Goal: Navigation & Orientation: Find specific page/section

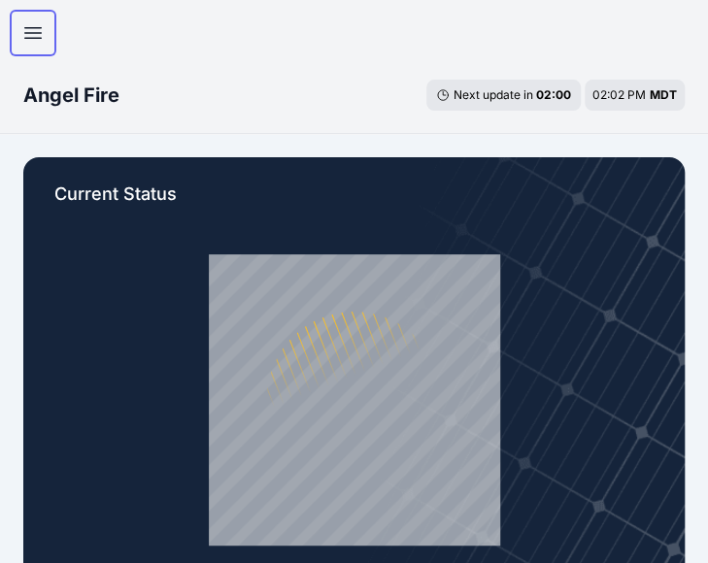
click at [37, 34] on icon "button" at bounding box center [32, 32] width 23 height 23
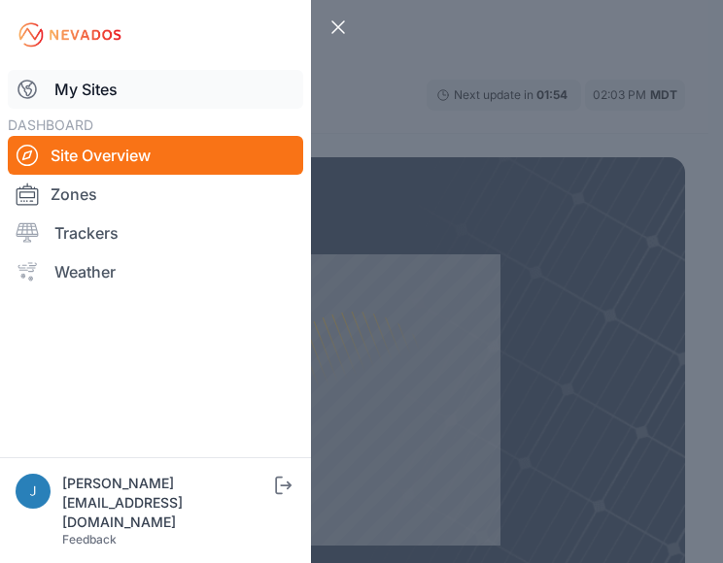
click at [95, 88] on link "My Sites" at bounding box center [155, 89] width 295 height 39
